Goal: Task Accomplishment & Management: Use online tool/utility

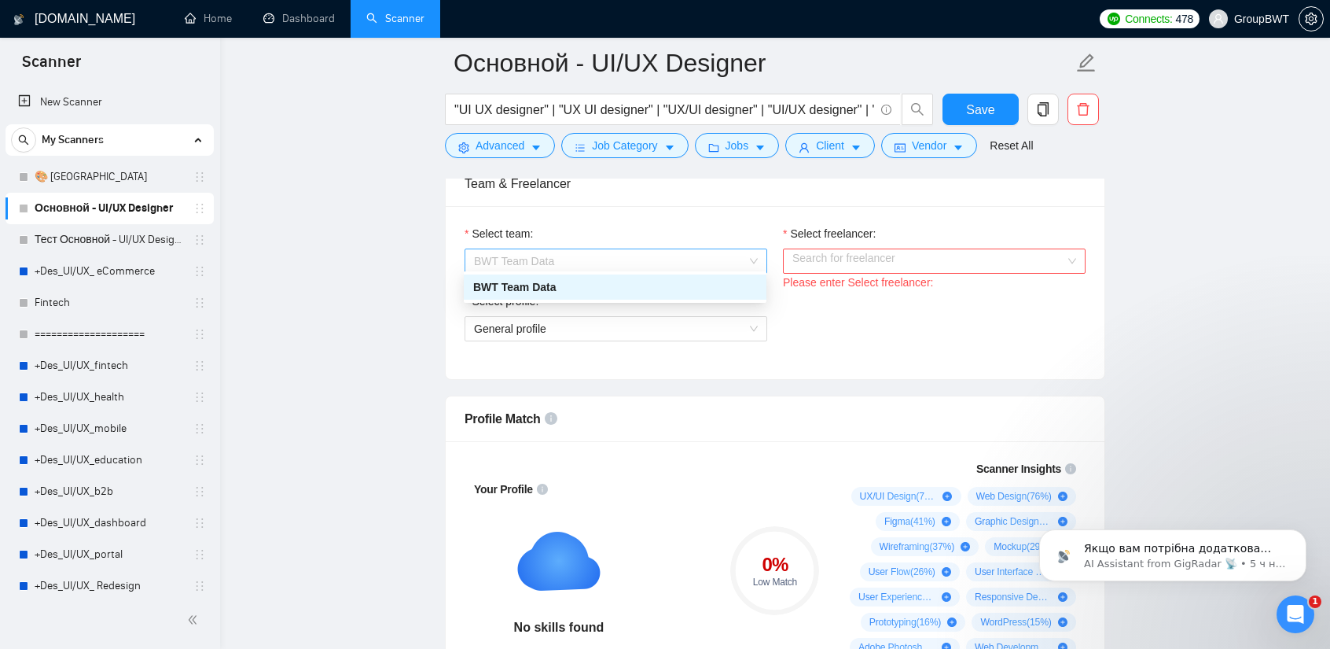
drag, startPoint x: 616, startPoint y: 248, endPoint x: 634, endPoint y: 257, distance: 20.4
click at [616, 249] on span "BWT Team Data" at bounding box center [616, 261] width 284 height 24
click at [852, 252] on input "Select freelancer:" at bounding box center [928, 261] width 273 height 24
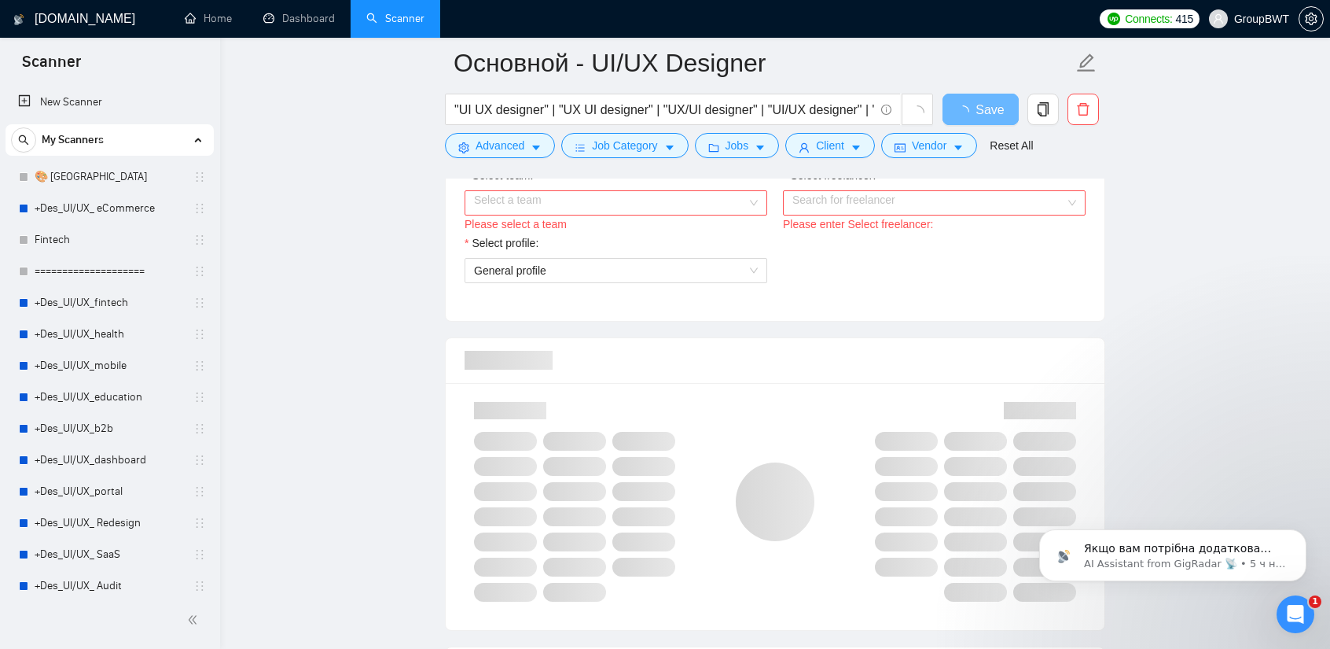
click at [695, 198] on input "Select team:" at bounding box center [610, 203] width 273 height 24
click at [647, 222] on div "BWT Team Data" at bounding box center [615, 229] width 284 height 17
click at [813, 199] on input "Select freelancer:" at bounding box center [928, 203] width 273 height 24
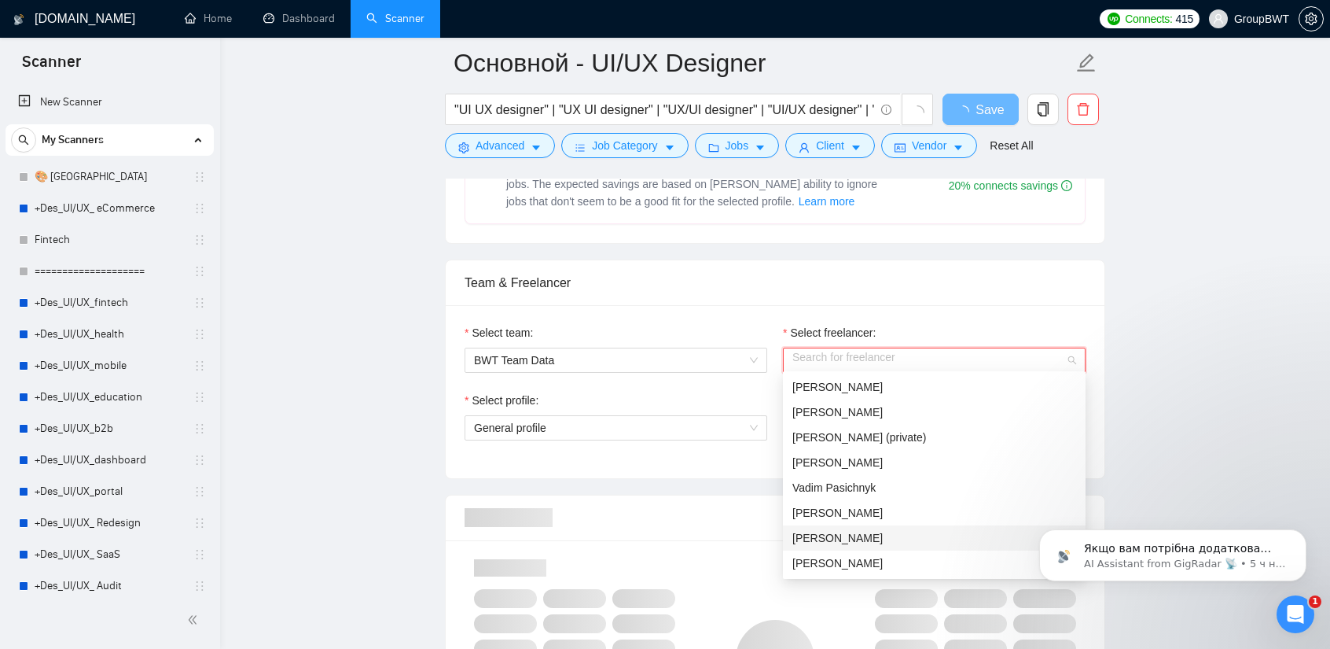
click at [873, 535] on span "[PERSON_NAME]" at bounding box center [837, 537] width 90 height 13
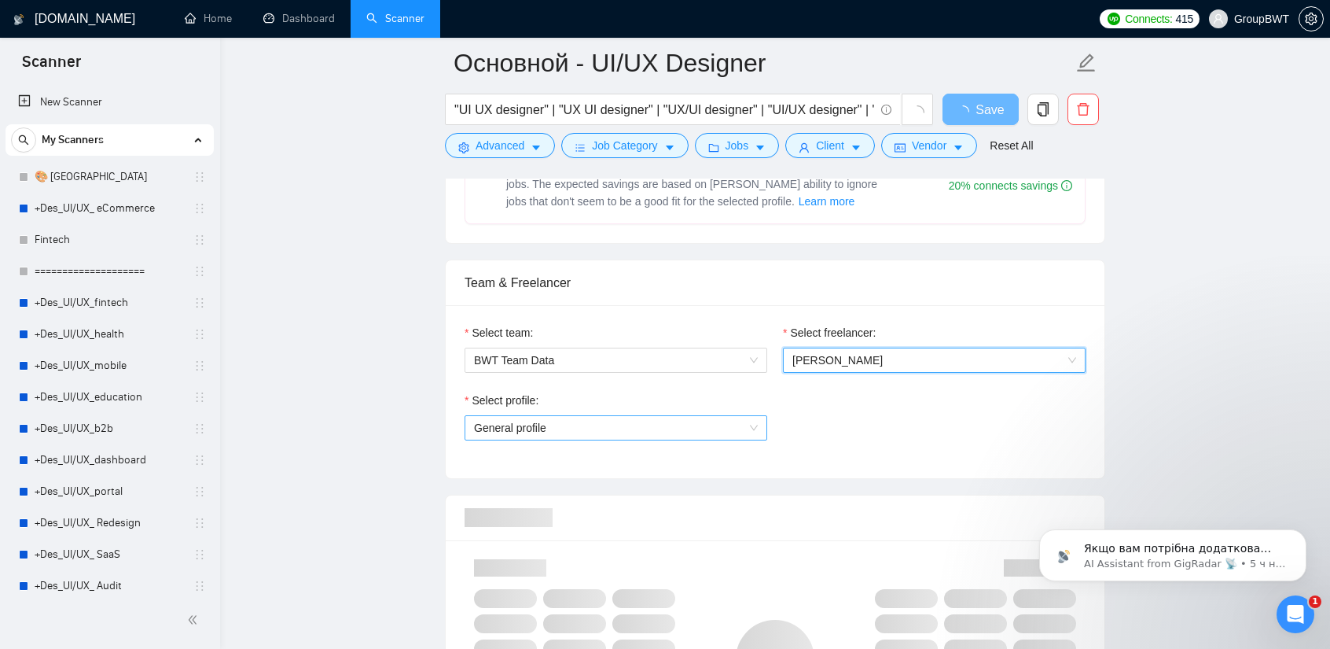
click at [654, 427] on span "General profile" at bounding box center [616, 428] width 284 height 24
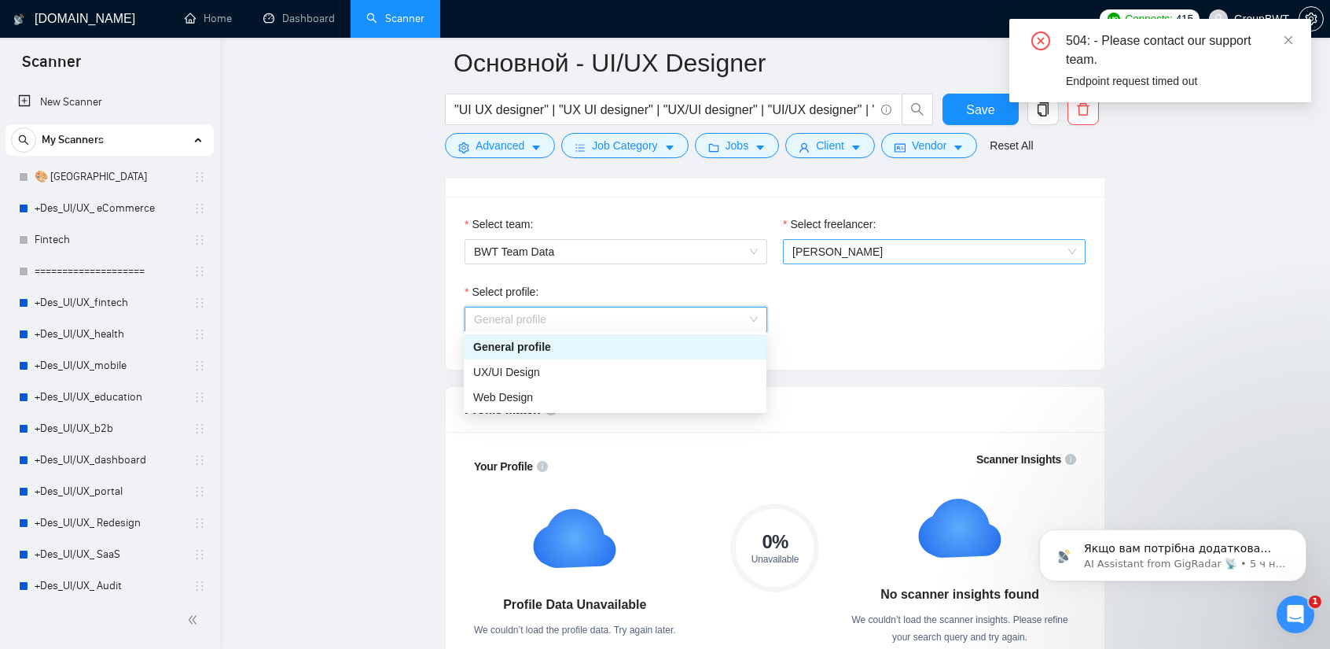
scroll to position [707, 0]
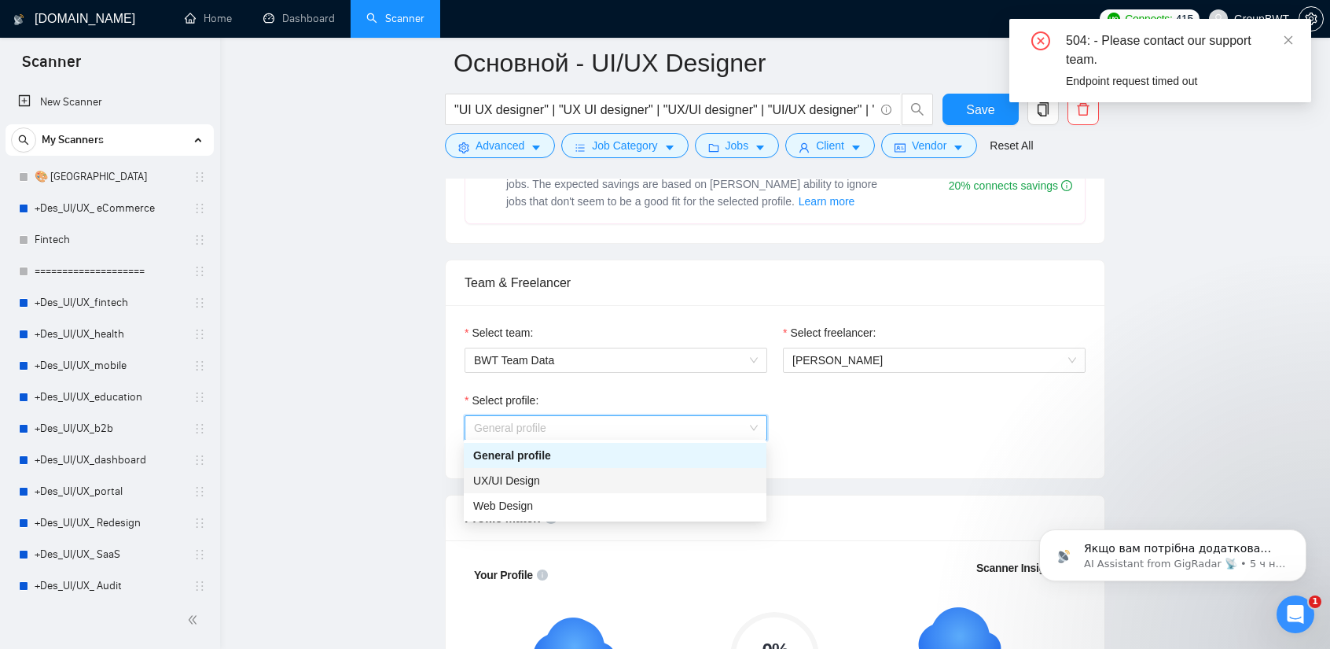
click at [595, 477] on div "UX/UI Design" at bounding box center [615, 480] width 284 height 17
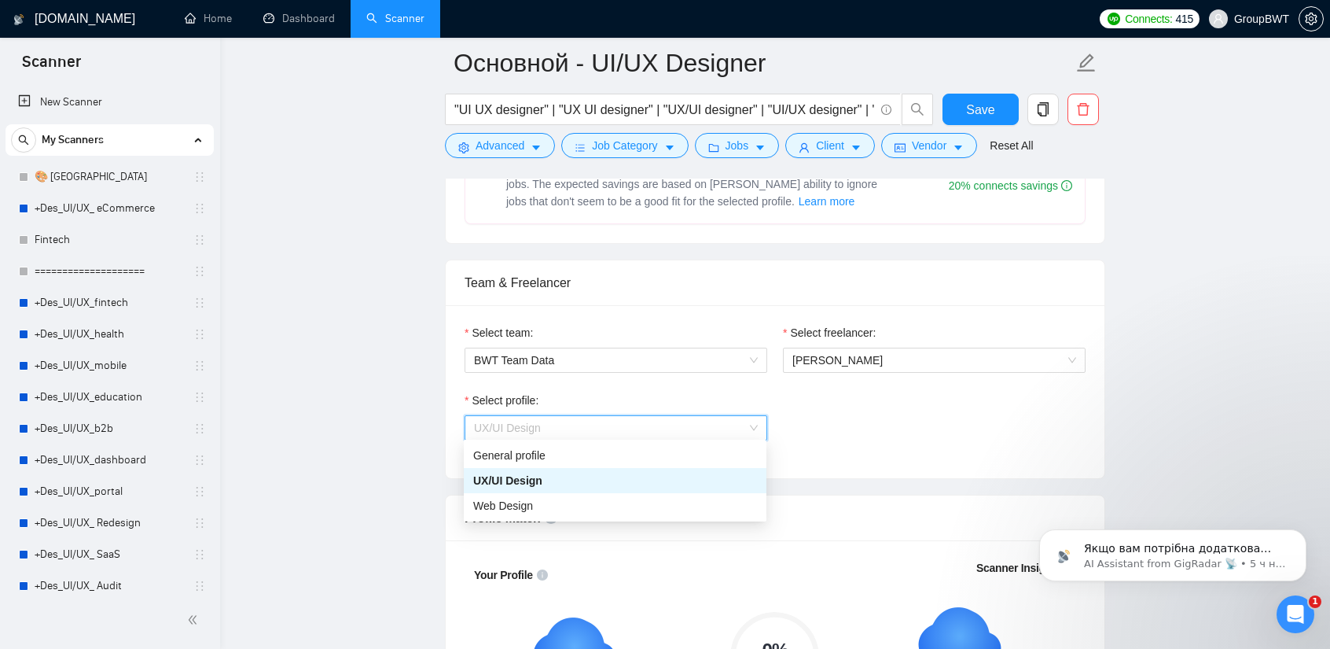
click at [671, 432] on span "UX/UI Design" at bounding box center [616, 428] width 284 height 24
click at [541, 521] on div "Profile Match" at bounding box center [775, 517] width 621 height 45
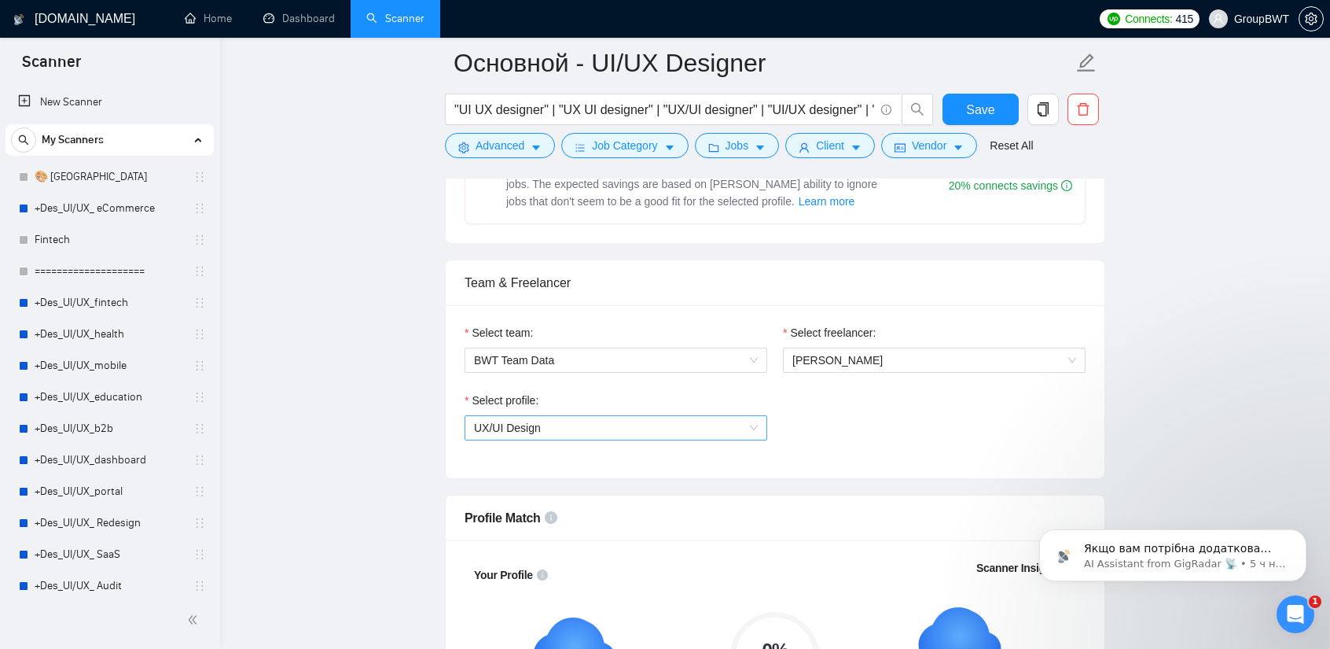
click at [638, 432] on span "UX/UI Design" at bounding box center [616, 428] width 284 height 24
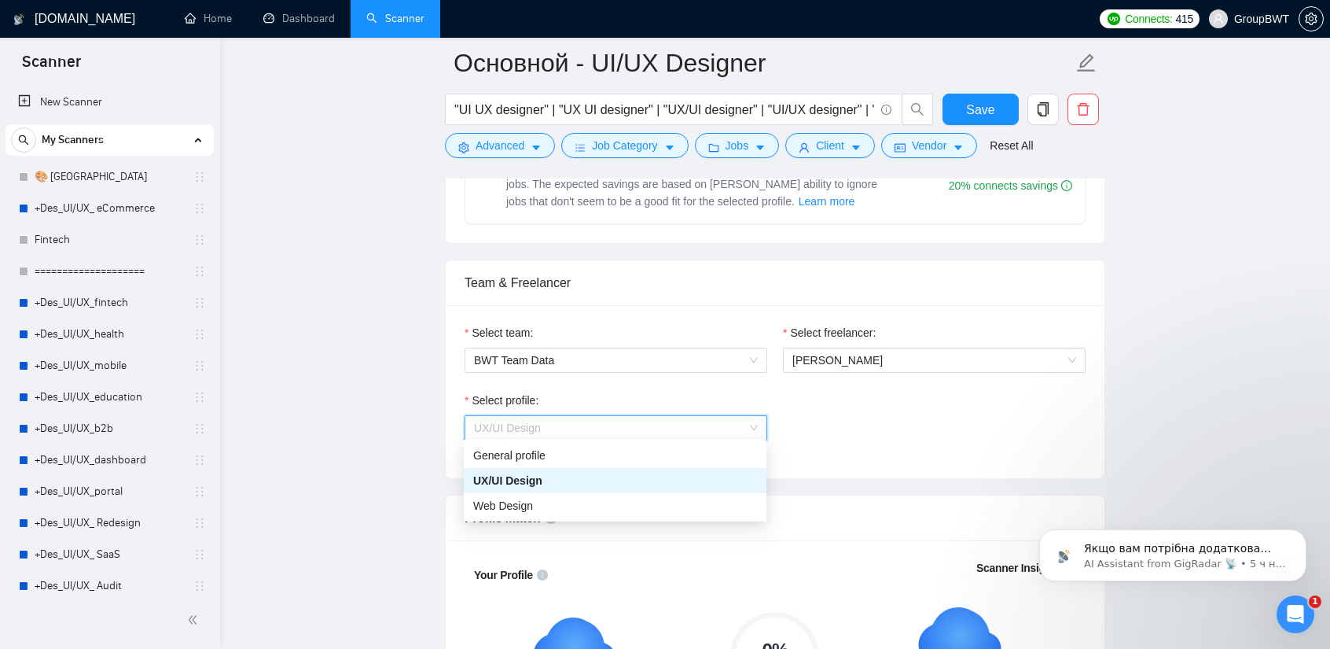
click at [505, 499] on span "Web Design" at bounding box center [503, 505] width 60 height 13
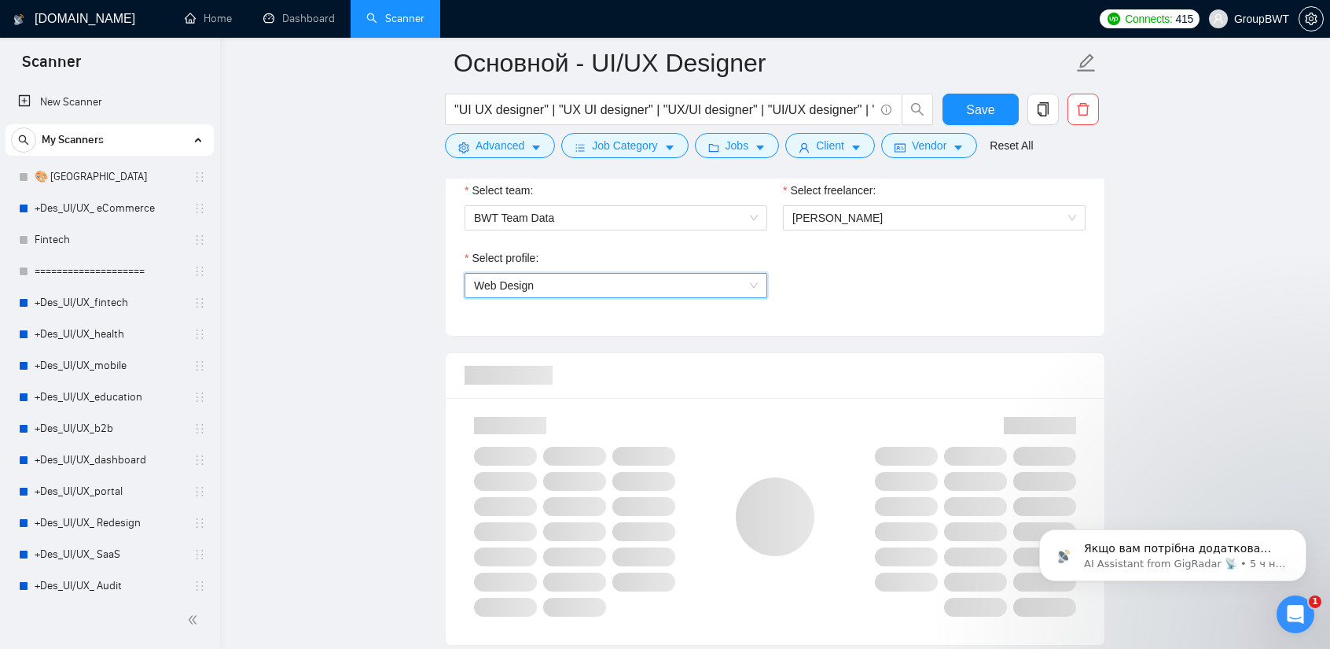
scroll to position [865, 0]
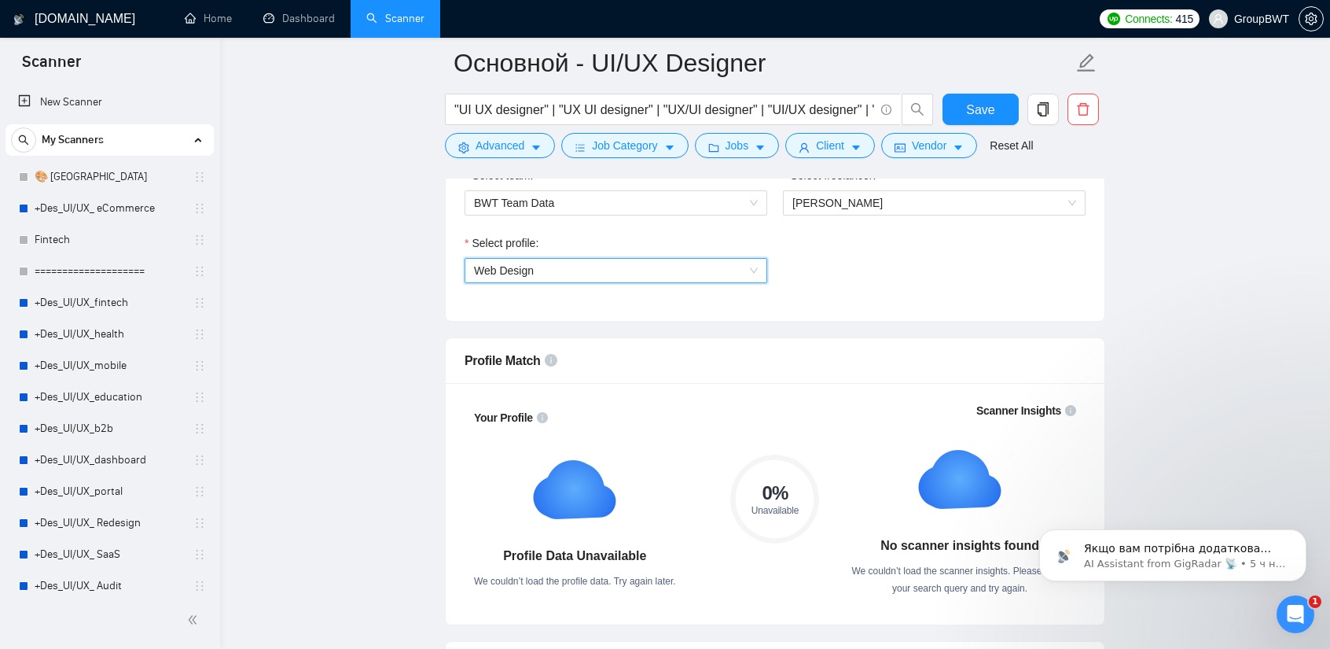
click at [677, 271] on span "Web Design" at bounding box center [616, 271] width 284 height 24
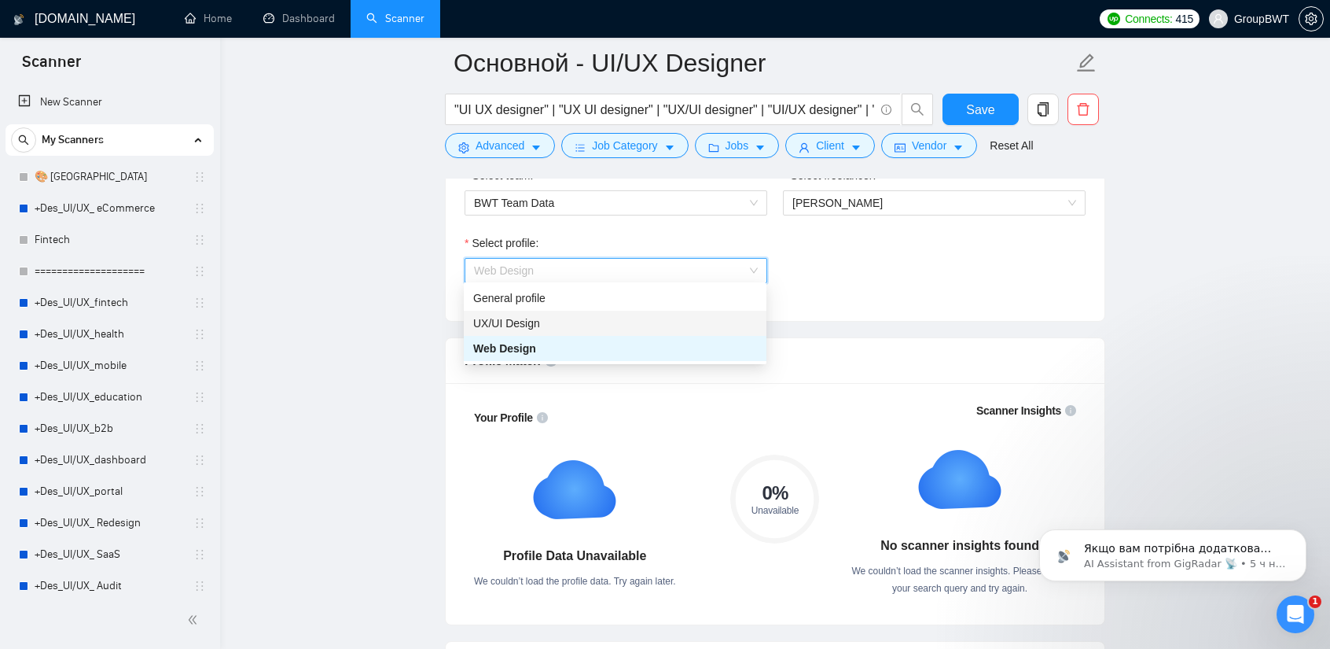
click at [536, 313] on div "UX/UI Design" at bounding box center [615, 323] width 303 height 25
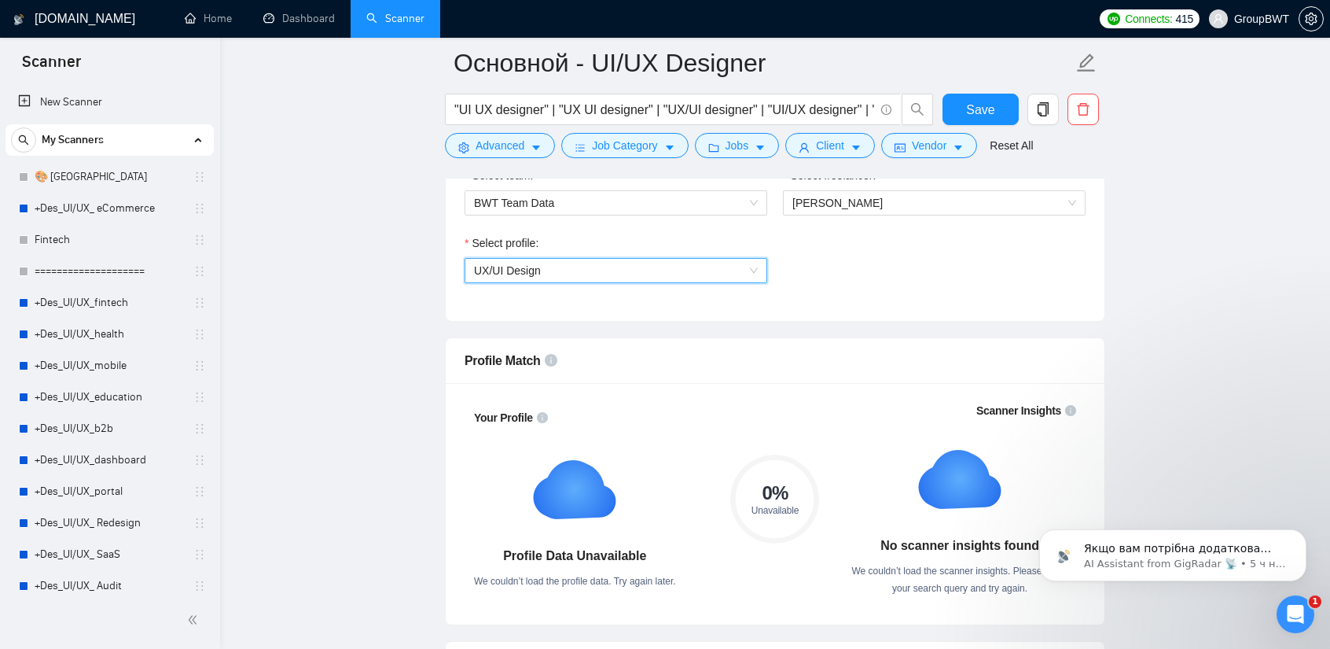
click at [1275, 593] on body "Якщо вам потрібна додаткова допомога з балансом Connects або авто-біддером, я г…" at bounding box center [1173, 550] width 302 height 97
drag, startPoint x: 1284, startPoint y: 606, endPoint x: 1299, endPoint y: 623, distance: 22.3
click at [1293, 616] on div "Открыть службу сообщений Intercom" at bounding box center [1293, 612] width 52 height 52
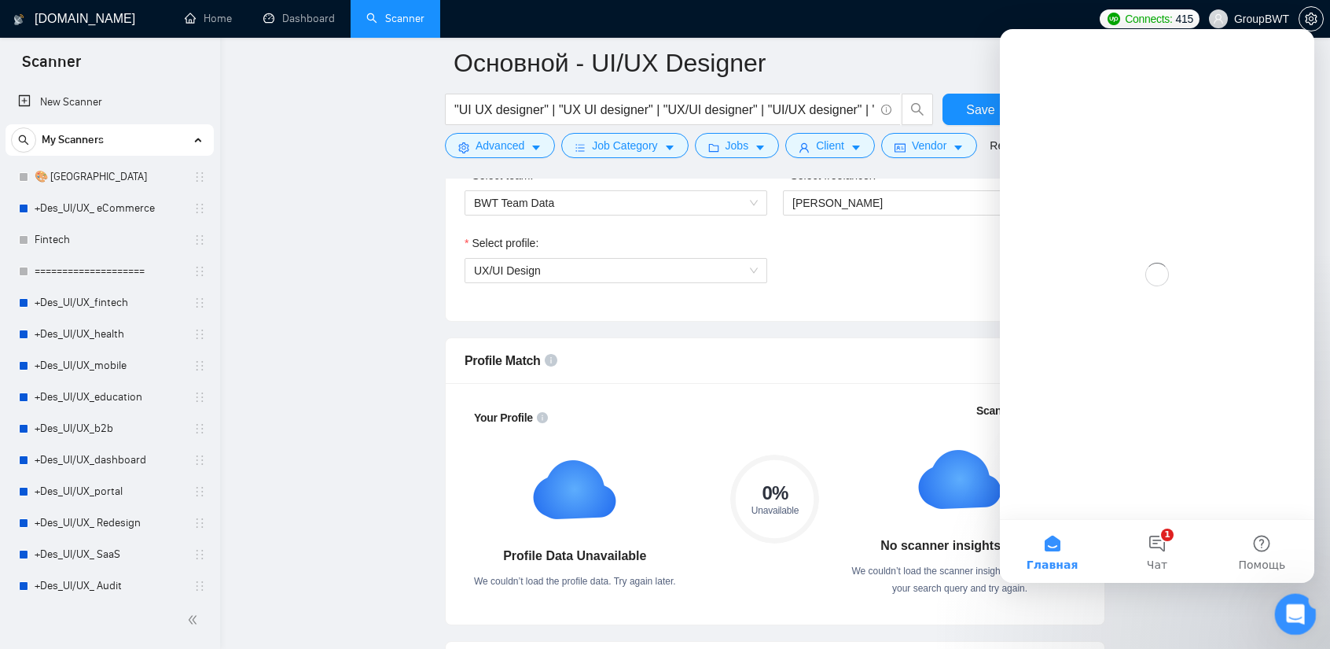
scroll to position [0, 0]
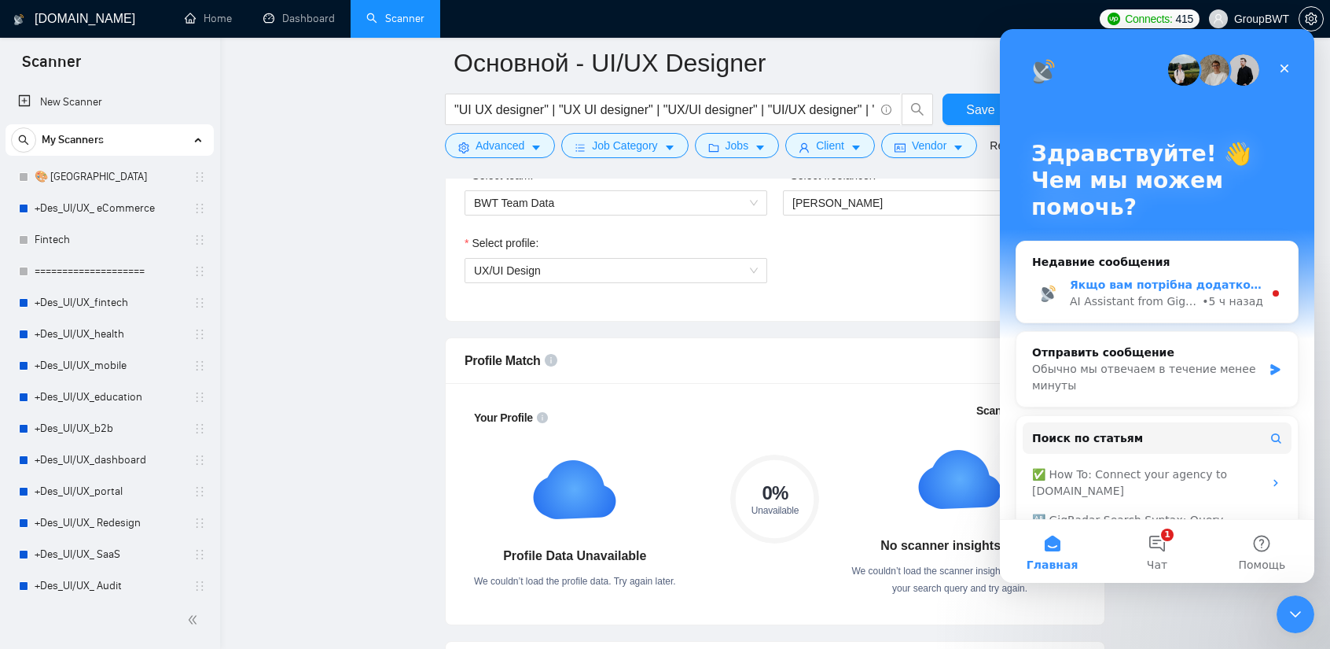
click at [1186, 294] on div "AI Assistant from GigRadar 📡" at bounding box center [1134, 301] width 129 height 17
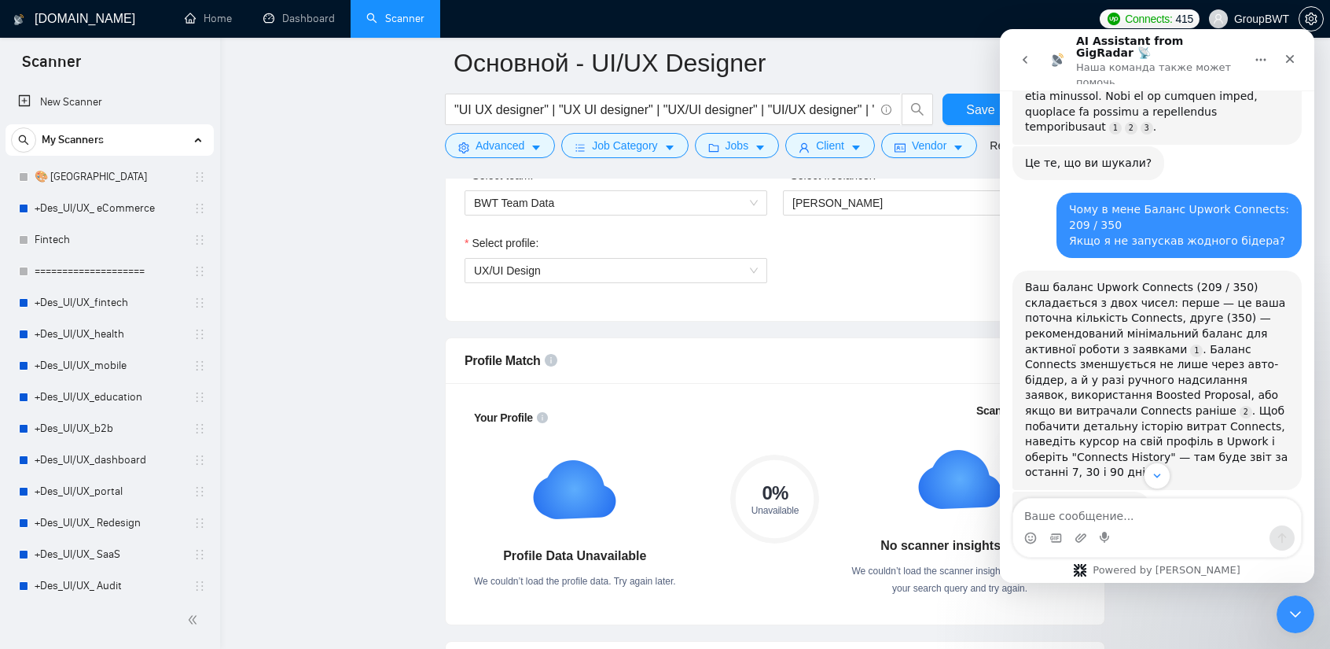
scroll to position [2403, 0]
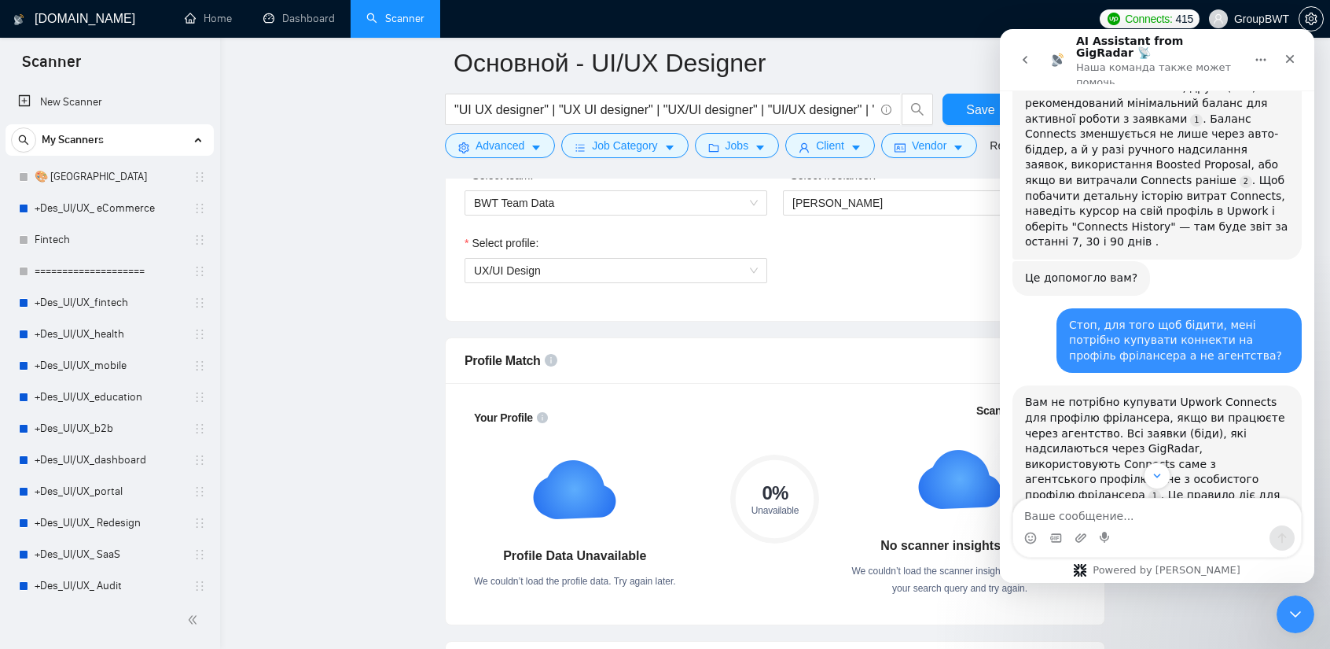
drag, startPoint x: 1306, startPoint y: 223, endPoint x: 2328, endPoint y: 564, distance: 1077.4
click at [1289, 607] on icon "Закрыть службу сообщений Intercom" at bounding box center [1293, 611] width 19 height 19
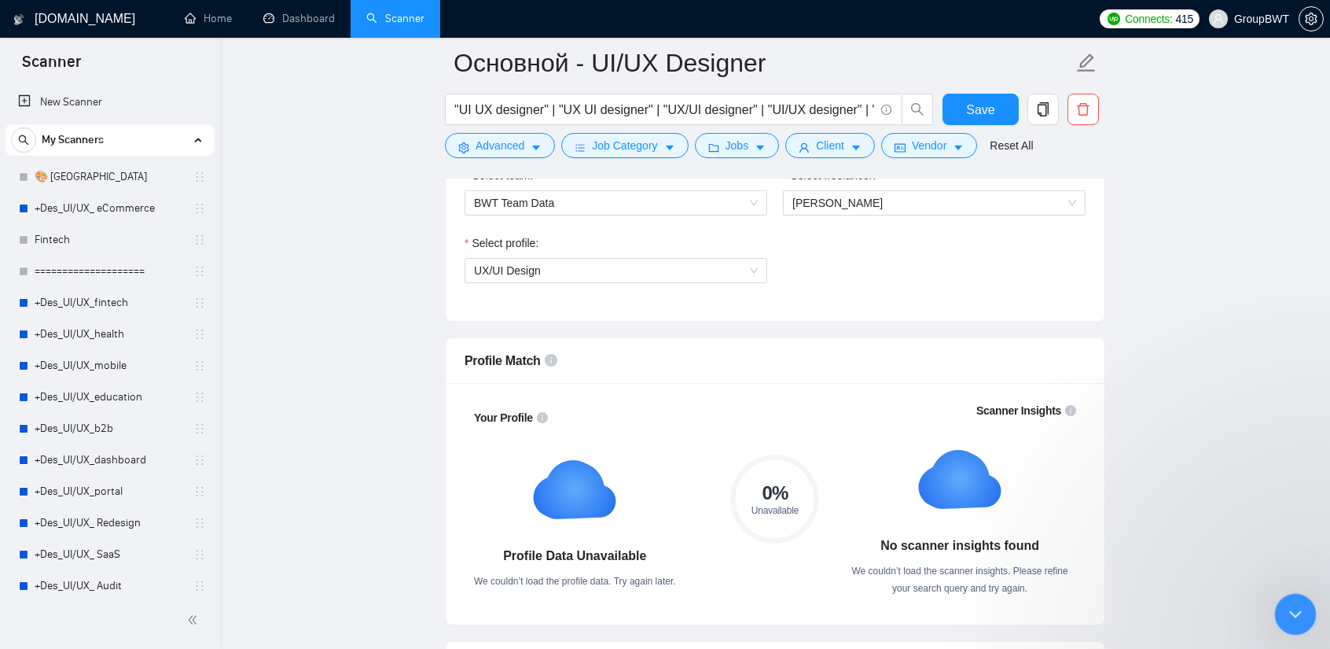
scroll to position [0, 0]
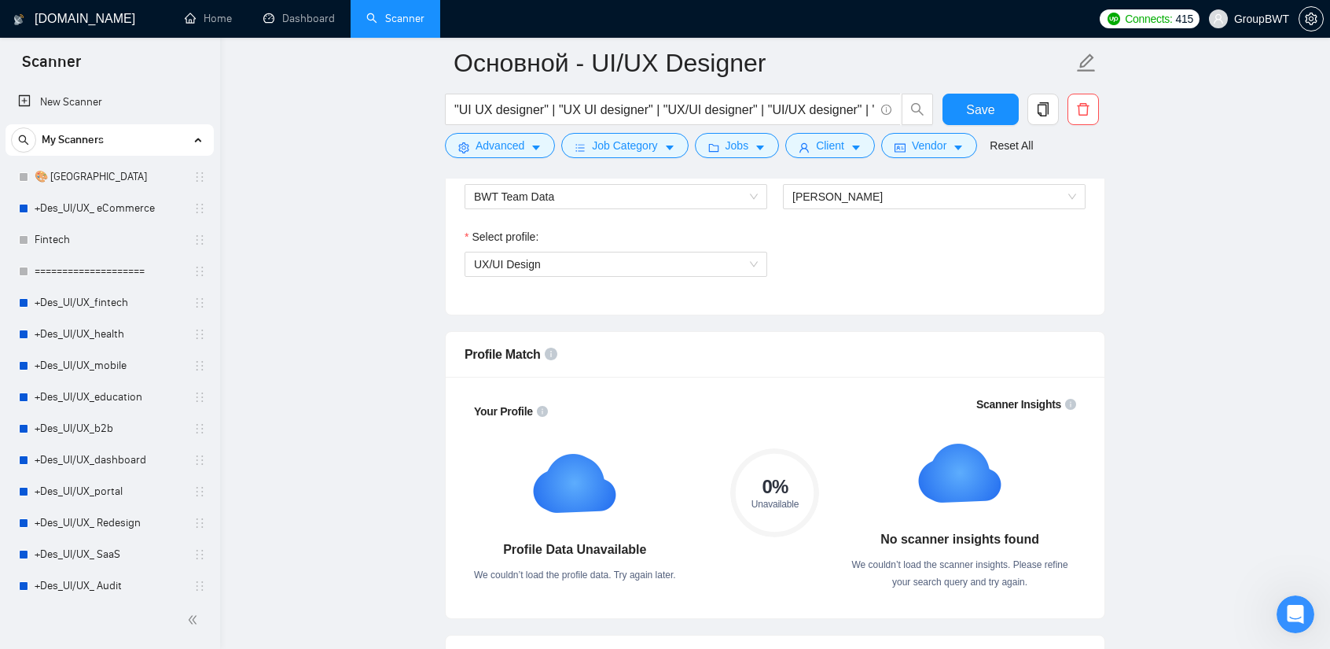
scroll to position [865, 0]
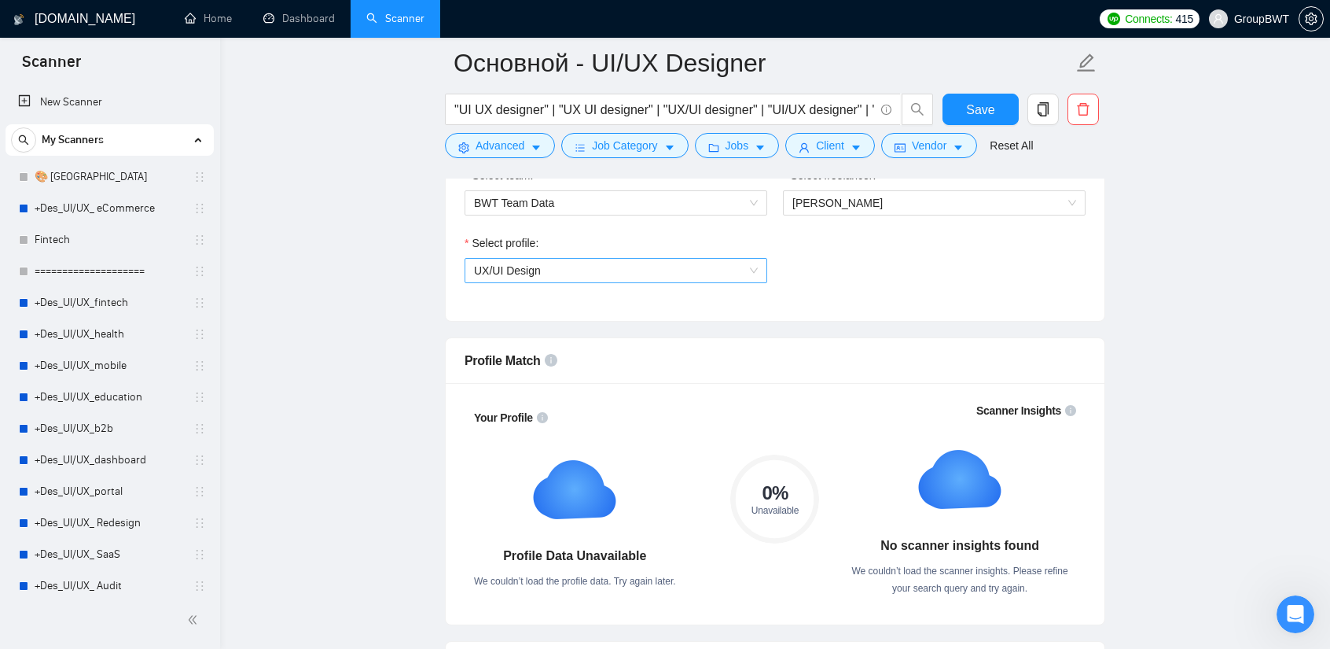
click at [624, 264] on span "UX/UI Design" at bounding box center [616, 271] width 284 height 24
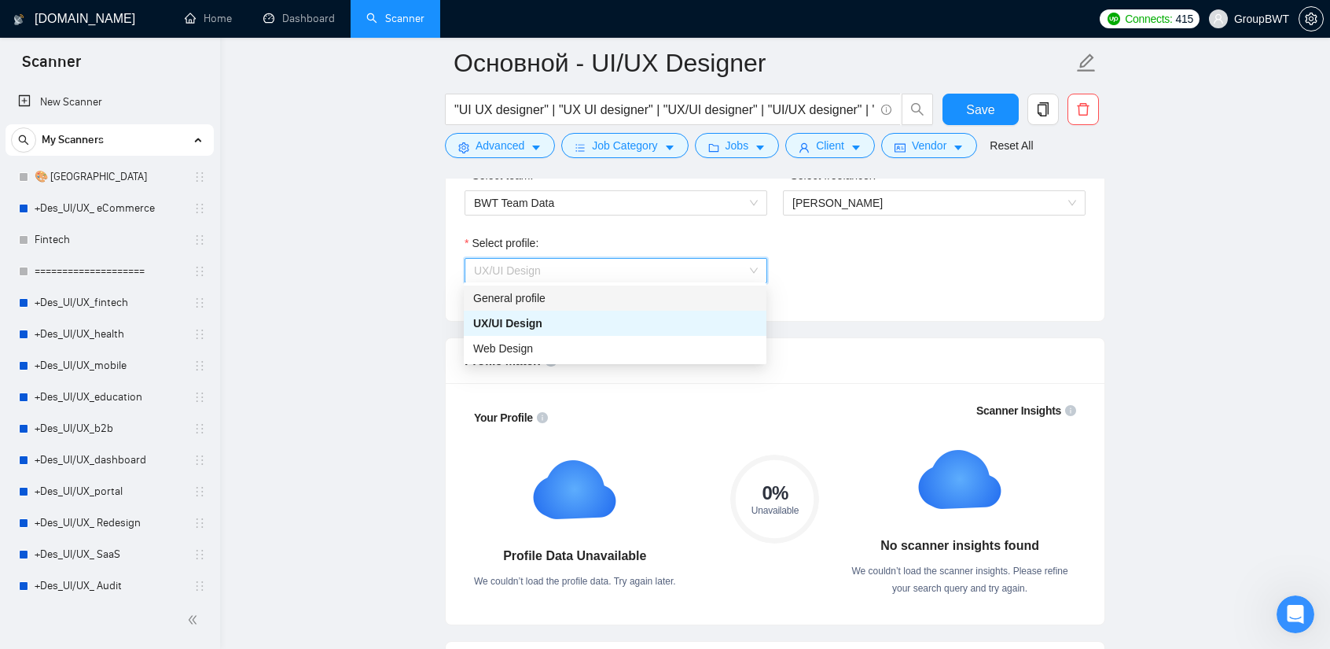
click at [553, 302] on div "General profile" at bounding box center [615, 297] width 284 height 17
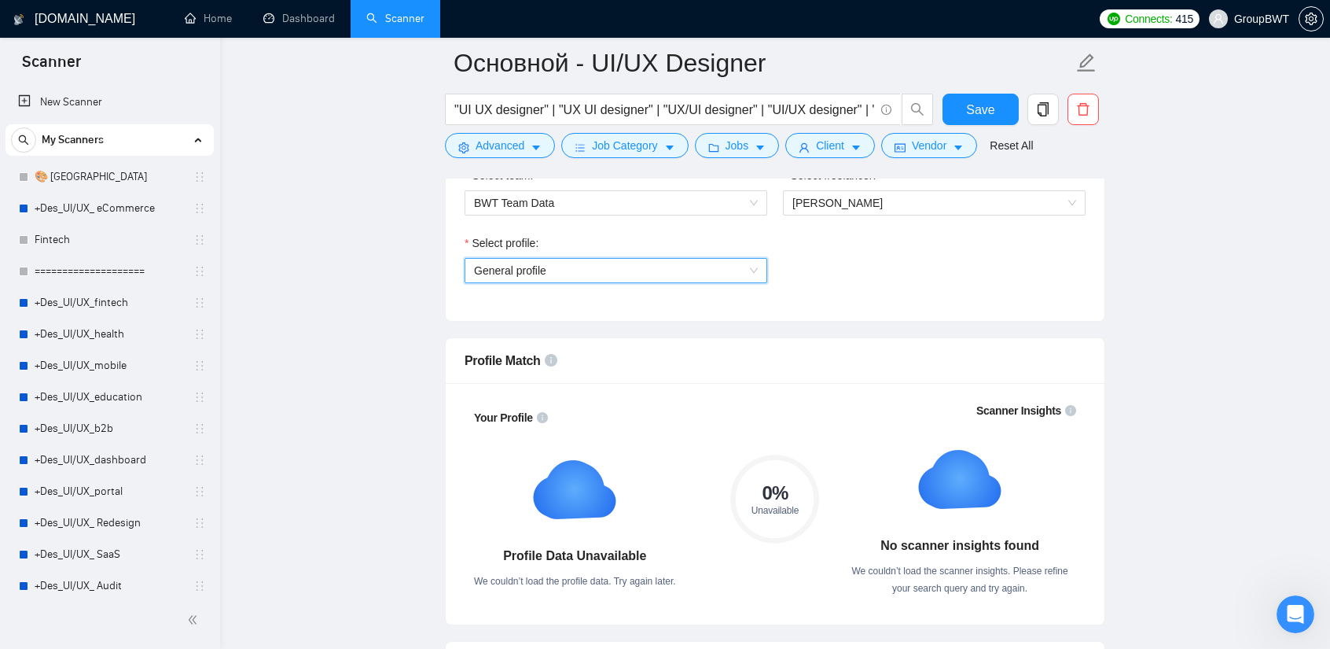
click at [598, 273] on span "General profile" at bounding box center [616, 271] width 284 height 24
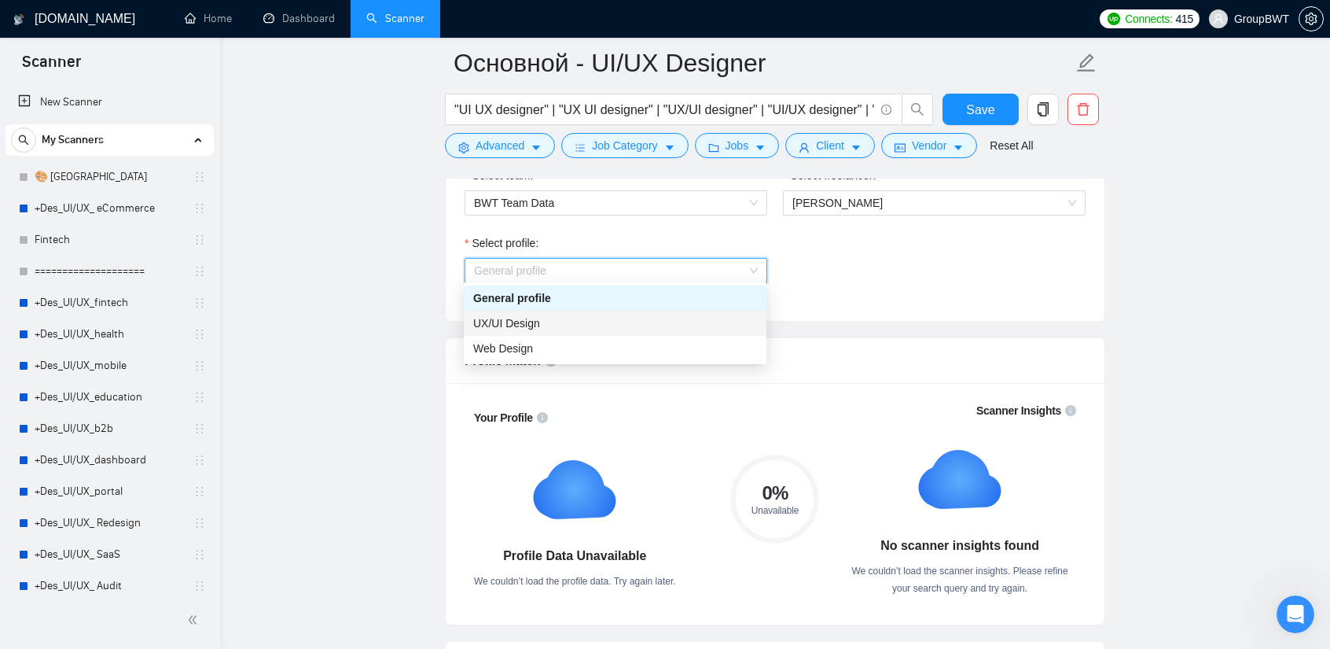
click at [561, 314] on div "UX/UI Design" at bounding box center [615, 323] width 303 height 25
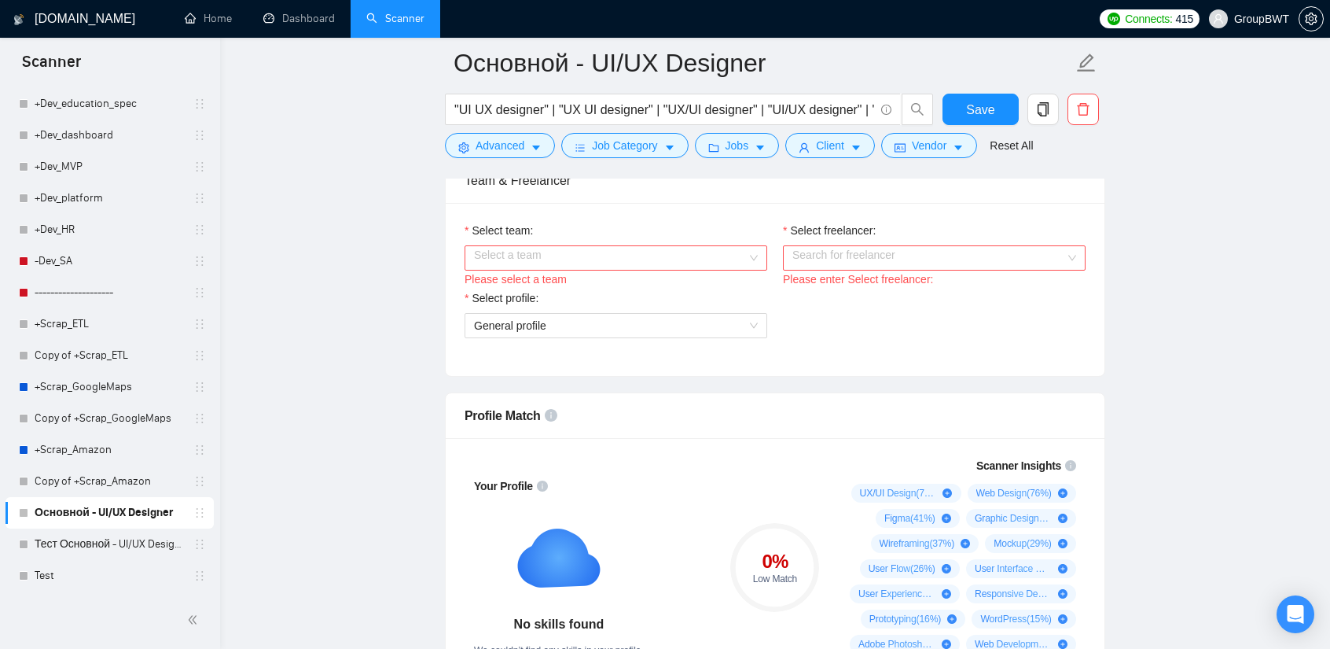
scroll to position [865, 0]
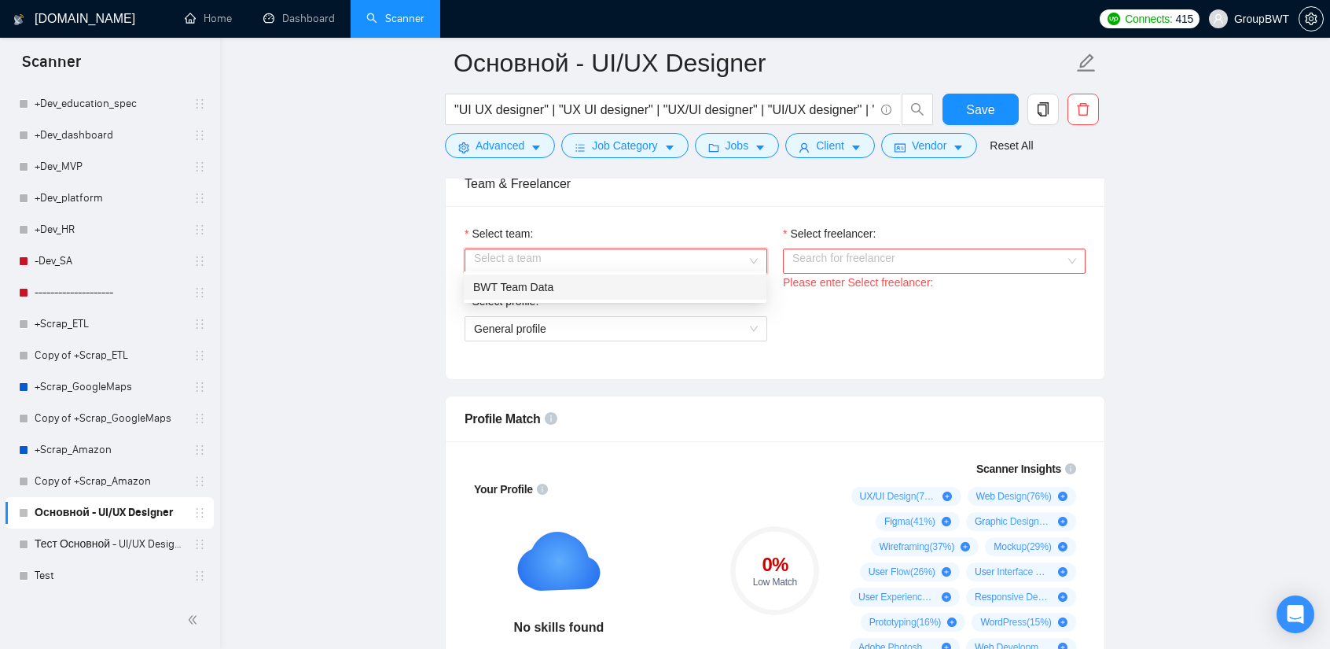
click at [637, 253] on input "Select team:" at bounding box center [610, 261] width 273 height 24
click at [566, 281] on div "BWT Team Data" at bounding box center [615, 286] width 284 height 17
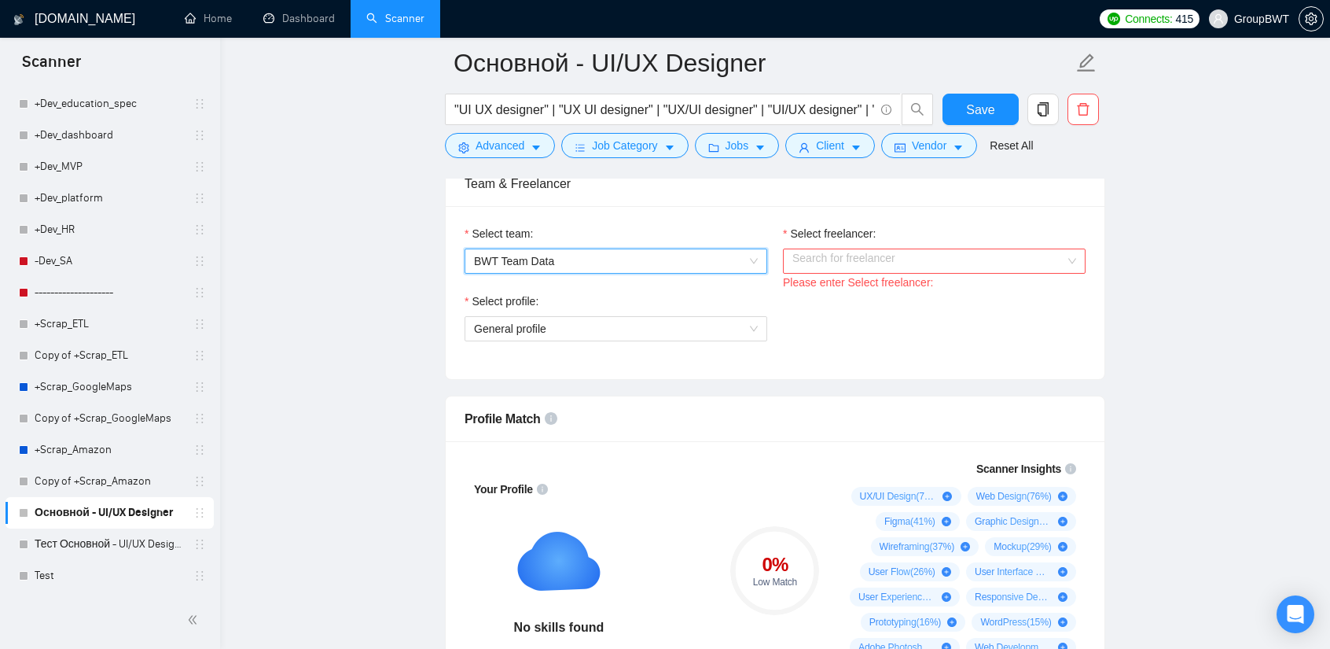
click at [832, 255] on input "Select freelancer:" at bounding box center [928, 261] width 273 height 24
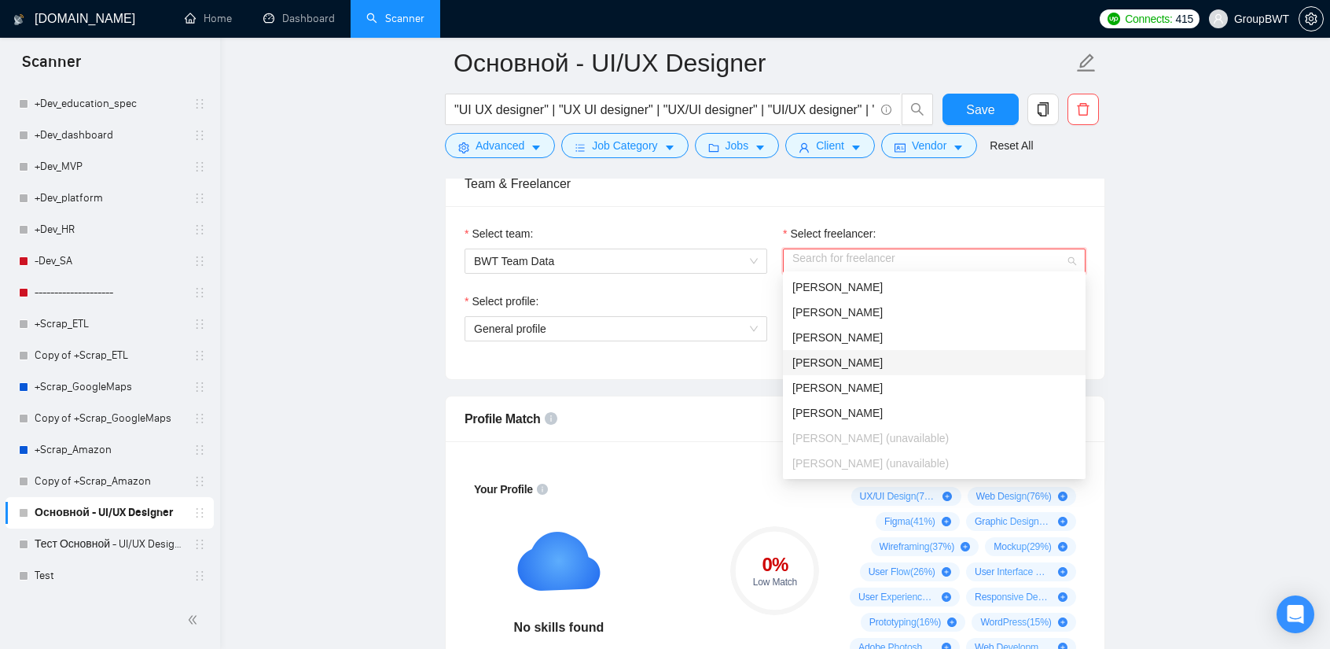
scroll to position [119, 0]
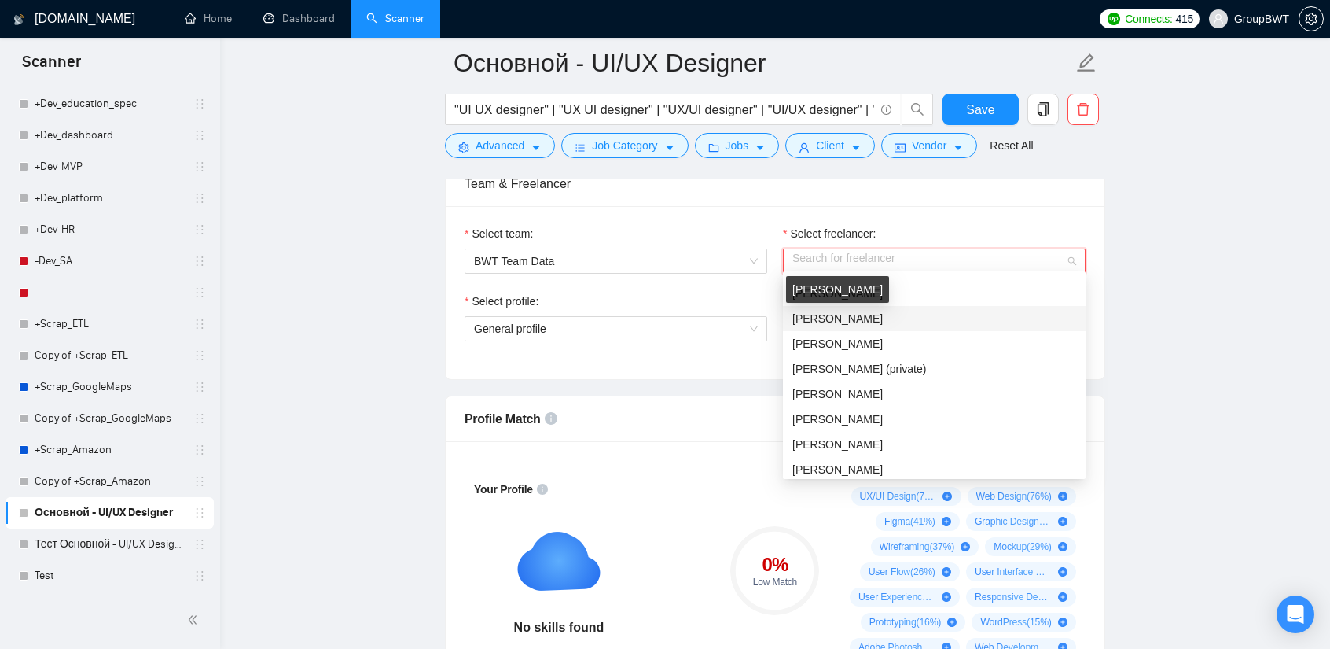
click at [833, 312] on span "[PERSON_NAME]" at bounding box center [837, 318] width 90 height 13
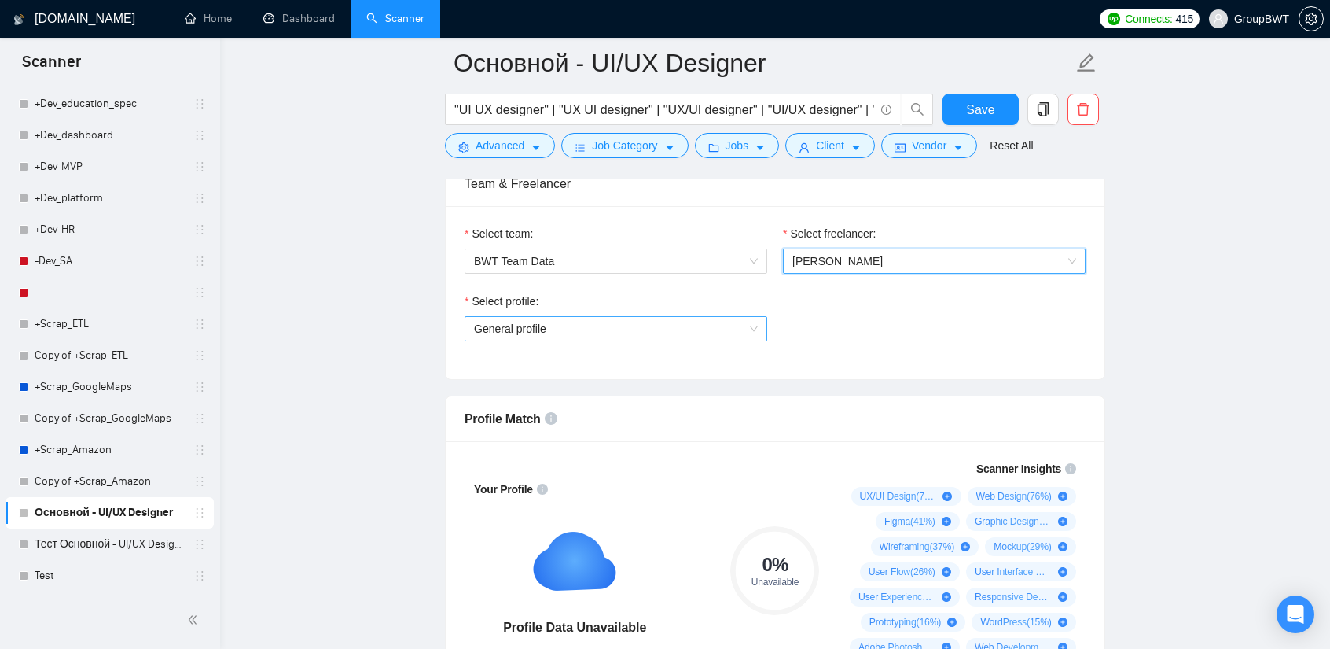
click at [605, 323] on span "General profile" at bounding box center [616, 329] width 284 height 24
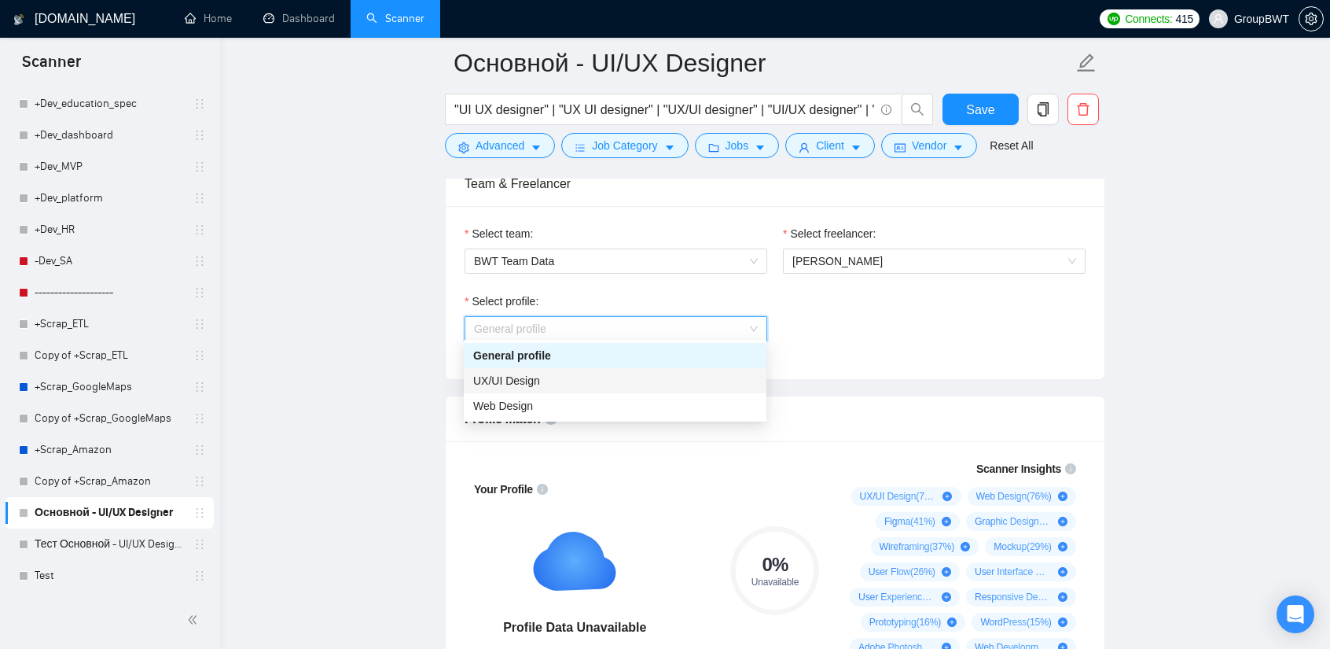
click at [535, 384] on span "UX/UI Design" at bounding box center [506, 380] width 67 height 13
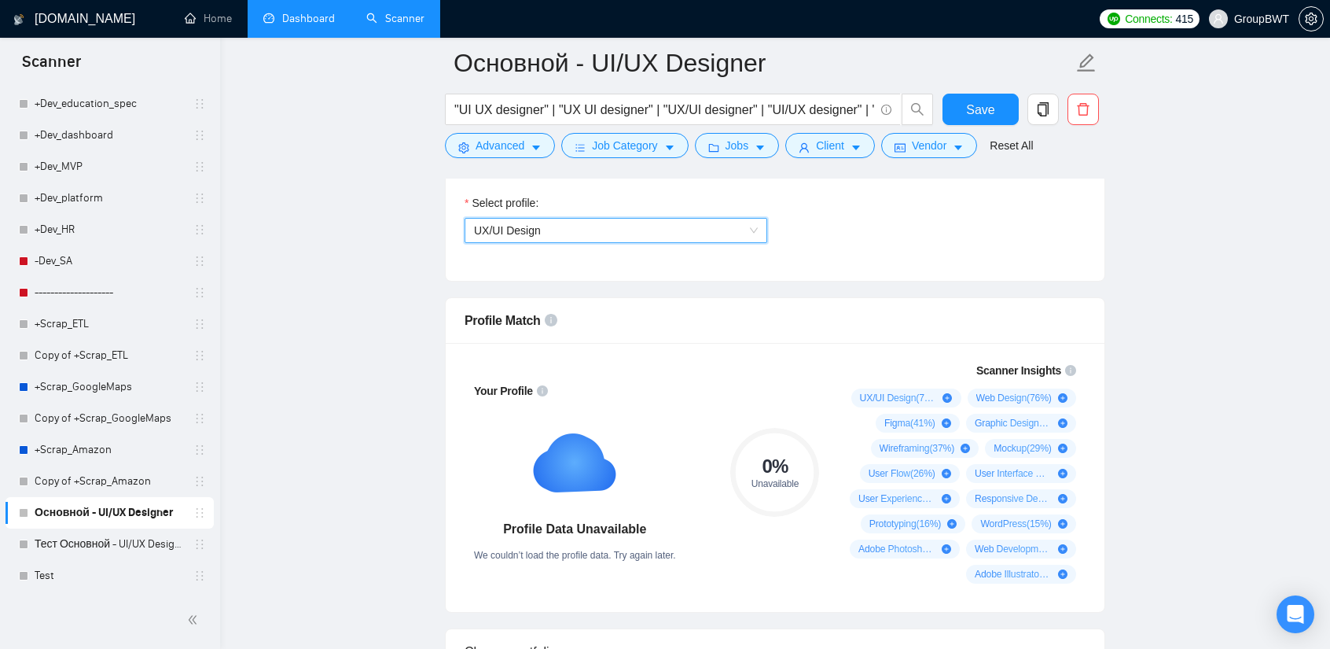
scroll to position [1022, 0]
